Goal: Task Accomplishment & Management: Complete application form

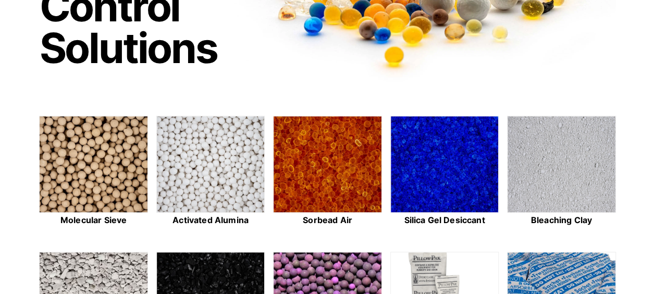
scroll to position [188, 0]
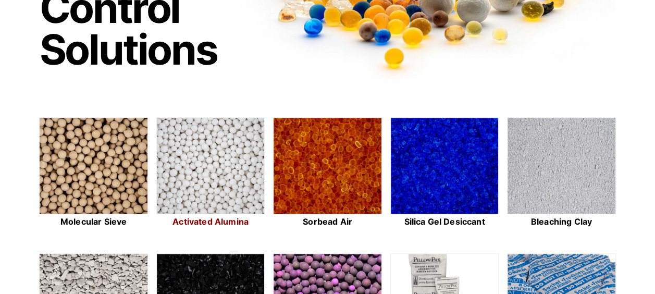
click at [240, 158] on img at bounding box center [210, 166] width 107 height 97
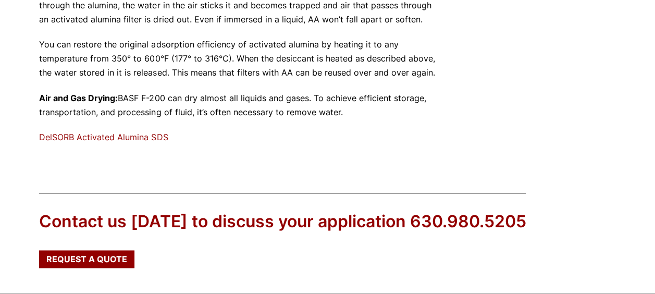
scroll to position [692, 0]
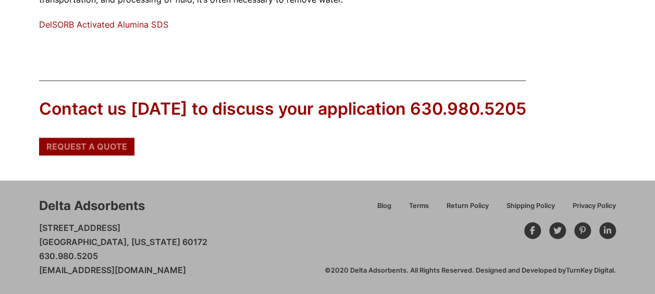
click at [106, 139] on div "Request a Quote" at bounding box center [86, 147] width 95 height 18
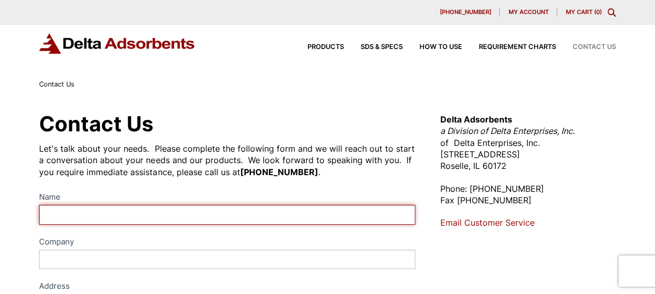
click at [179, 208] on input "Name" at bounding box center [227, 214] width 376 height 19
type input "Michael Dominic Orlando"
type input "PTI QCS - Roseville"
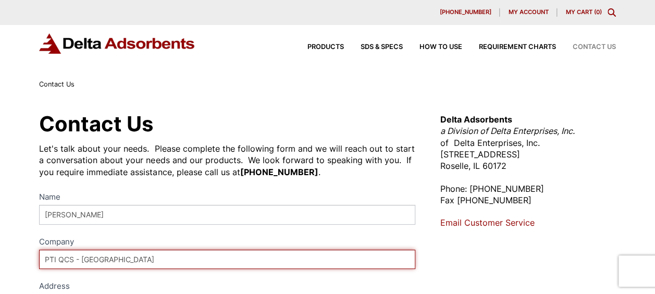
type input "20679 Chestnut Circle"
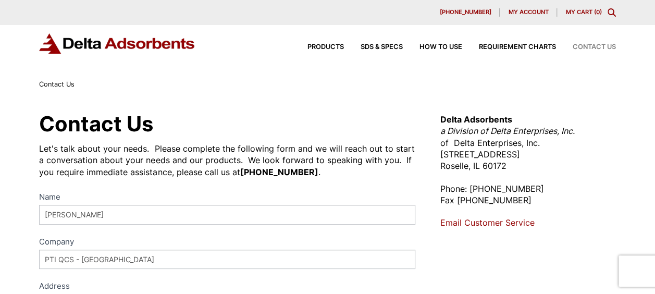
type input "Livonia"
type input "Michigan"
type input "48152"
select select "United States"
type input "3137016811"
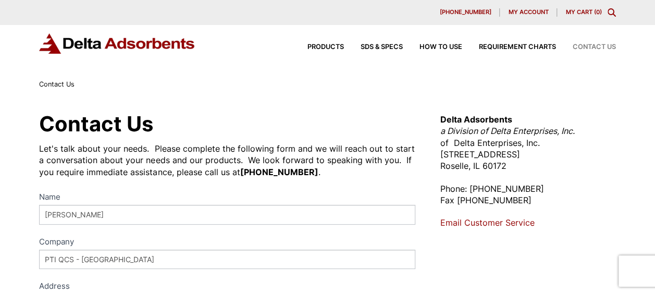
type input "morlando8682@gmail.com"
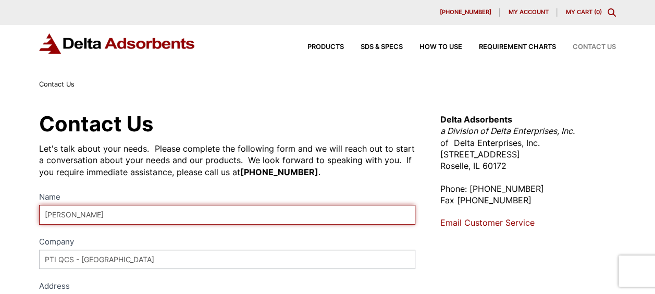
drag, startPoint x: 103, startPoint y: 214, endPoint x: 71, endPoint y: 214, distance: 32.3
click at [71, 214] on input "Michael Dominic Orlando" at bounding box center [227, 214] width 376 height 19
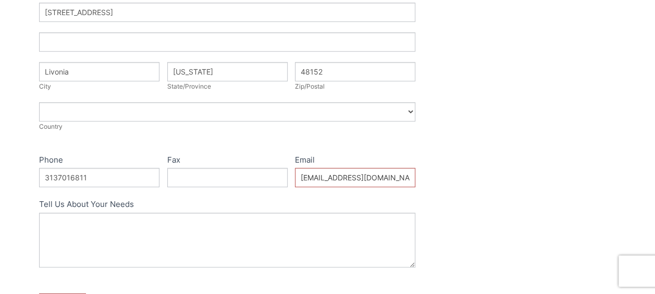
scroll to position [294, 0]
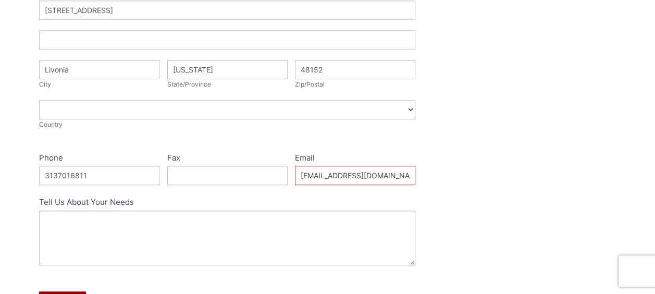
type input "Michael Orlando"
drag, startPoint x: 394, startPoint y: 175, endPoint x: 334, endPoint y: 181, distance: 59.7
click at [334, 181] on input "morlando8682@gmail.com" at bounding box center [355, 175] width 120 height 19
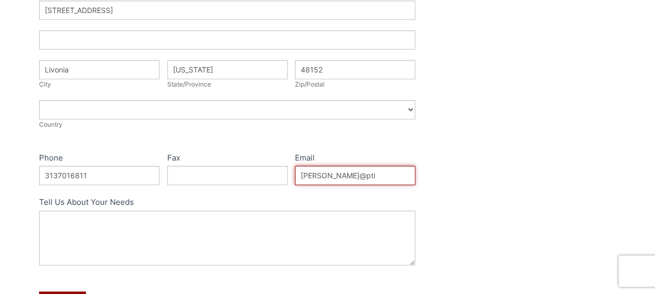
type input "morlando@ptiqcs.com"
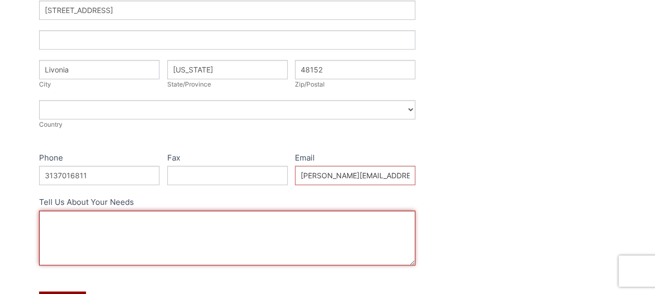
click at [146, 223] on textarea "Tell Us About Your Needs" at bounding box center [227, 237] width 376 height 55
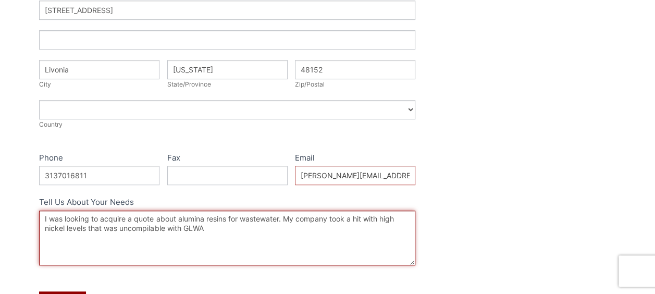
drag, startPoint x: 167, startPoint y: 229, endPoint x: 120, endPoint y: 229, distance: 46.9
click at [120, 229] on textarea "I was looking to acquire a quote about alumina resins for wastewater. My compan…" at bounding box center [227, 237] width 376 height 55
click at [214, 227] on textarea "I was looking to acquire a quote about alumina resins for wastewater. My compan…" at bounding box center [227, 237] width 376 height 55
click at [231, 229] on textarea "I was looking to acquire a quote about alumina resins for wastewater. My compan…" at bounding box center [227, 237] width 376 height 55
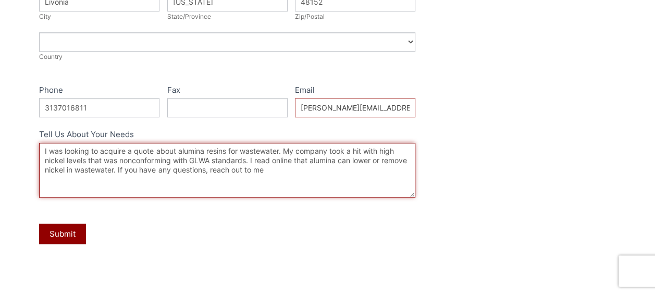
scroll to position [386, 0]
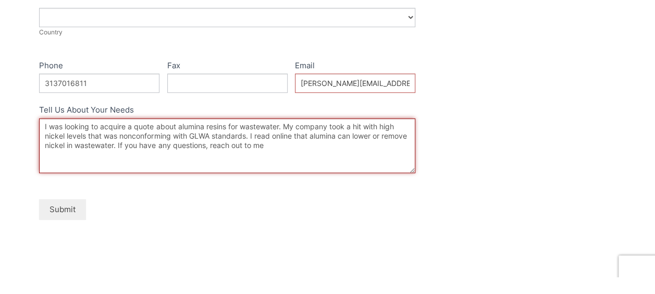
type textarea "I was looking to acquire a quote about alumina resins for wastewater. My compan…"
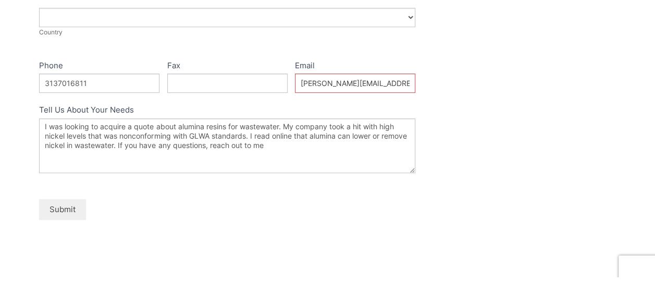
click at [60, 205] on button "Submit" at bounding box center [62, 209] width 47 height 20
